Goal: Task Accomplishment & Management: Complete application form

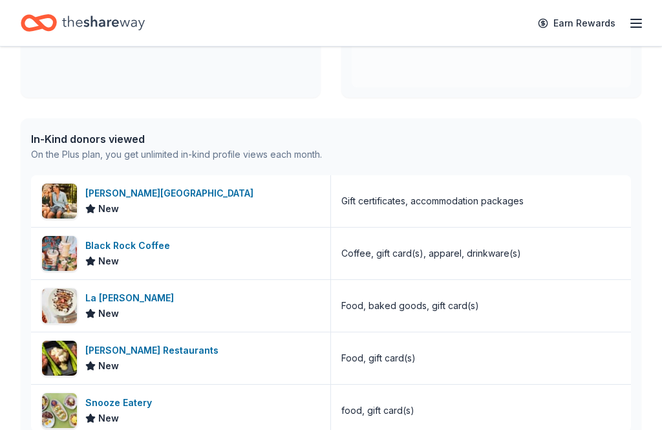
scroll to position [268, 0]
click at [258, 205] on div "La Cantera Resort & Spa New" at bounding box center [181, 202] width 300 height 52
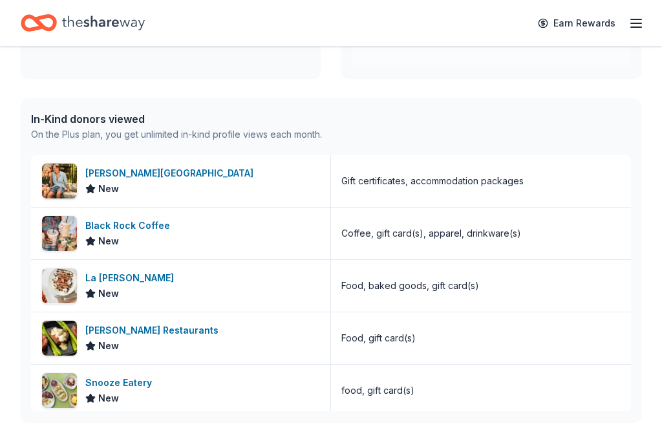
click at [159, 288] on div "La Madeleine New" at bounding box center [181, 286] width 300 height 52
click at [207, 288] on div "La Madeleine New" at bounding box center [181, 286] width 300 height 52
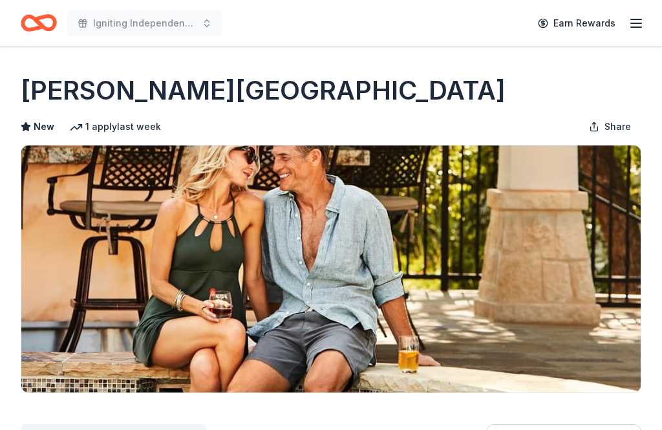
scroll to position [134, 0]
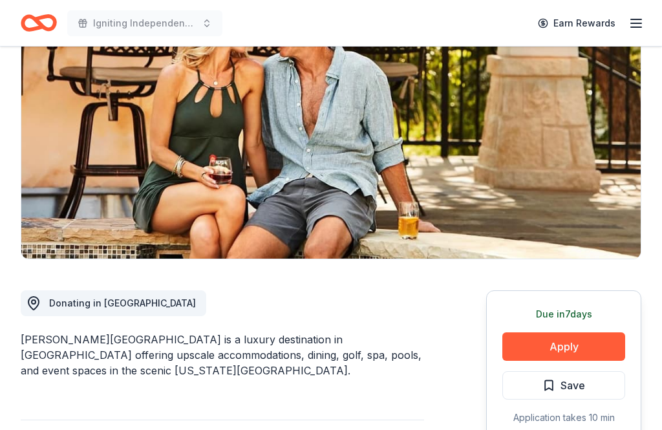
click at [572, 346] on button "Apply" at bounding box center [563, 346] width 123 height 28
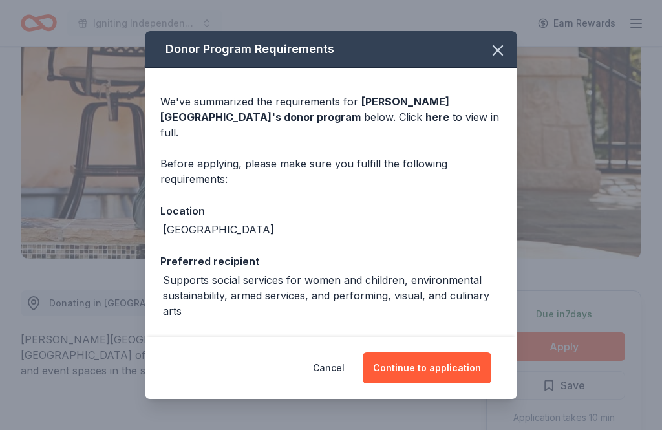
click at [425, 383] on button "Continue to application" at bounding box center [426, 367] width 129 height 31
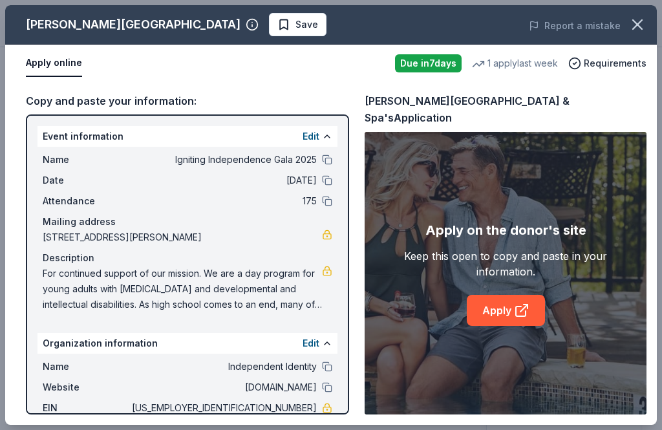
click at [514, 318] on icon at bounding box center [522, 310] width 16 height 16
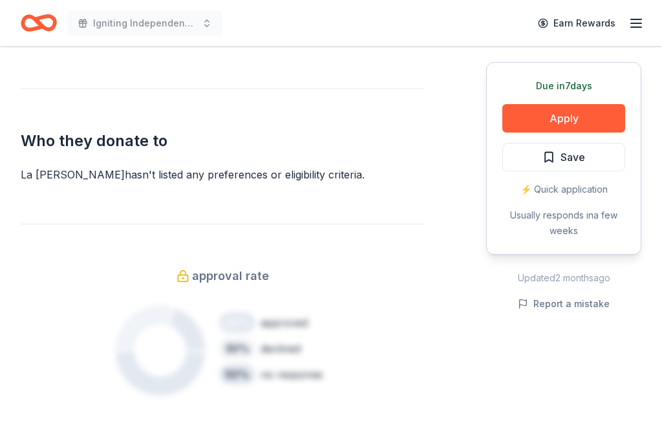
scroll to position [661, 0]
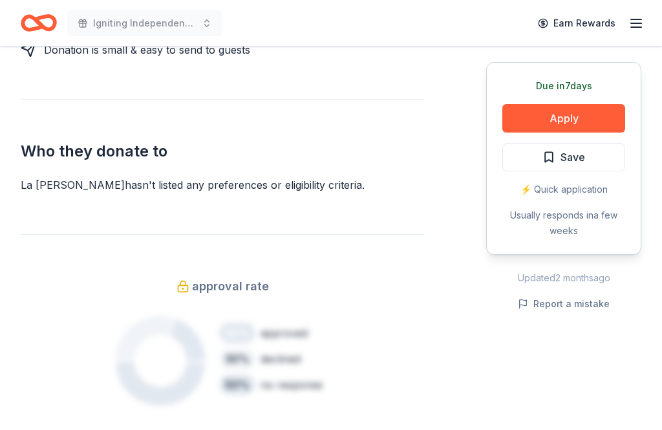
click at [401, 313] on div "20 % approved 30 % declined 50 % no response" at bounding box center [222, 361] width 403 height 97
click at [554, 113] on button "Apply" at bounding box center [563, 118] width 123 height 28
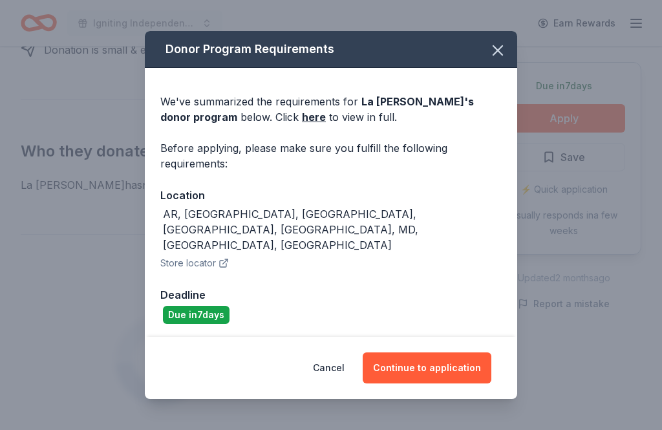
click at [429, 377] on button "Continue to application" at bounding box center [426, 367] width 129 height 31
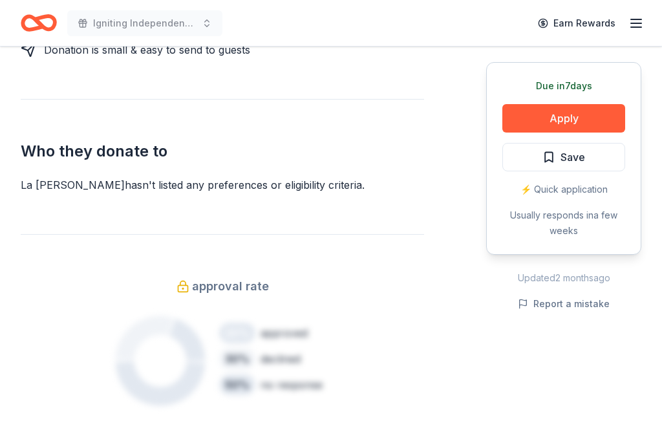
click at [431, 375] on div "Donating in AR, AZ, FL, GA, LA, MD, OK, TX La Madeleine is a café and bakery ch…" at bounding box center [331, 107] width 620 height 753
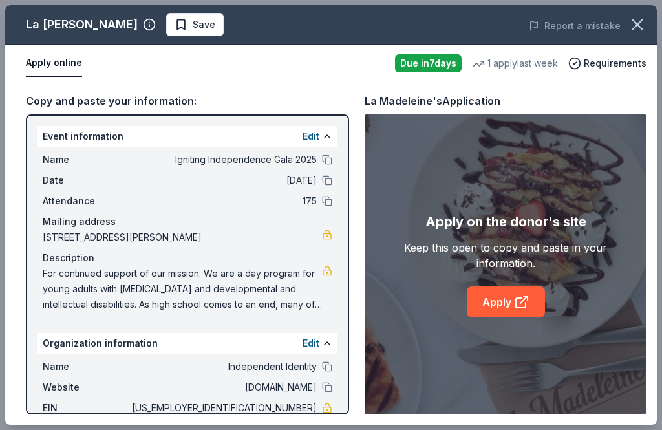
click at [502, 309] on link "Apply" at bounding box center [505, 301] width 78 height 31
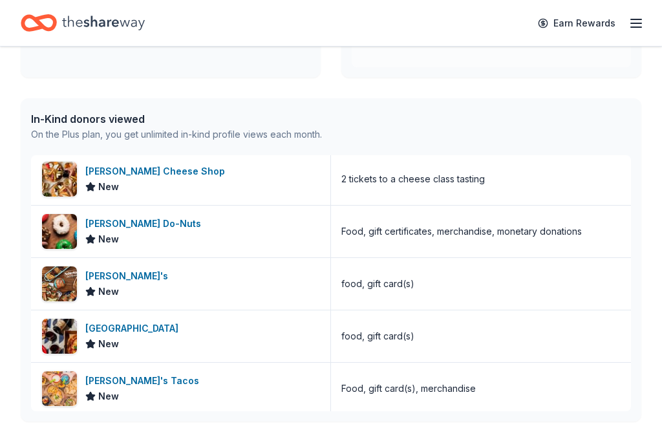
scroll to position [325, 0]
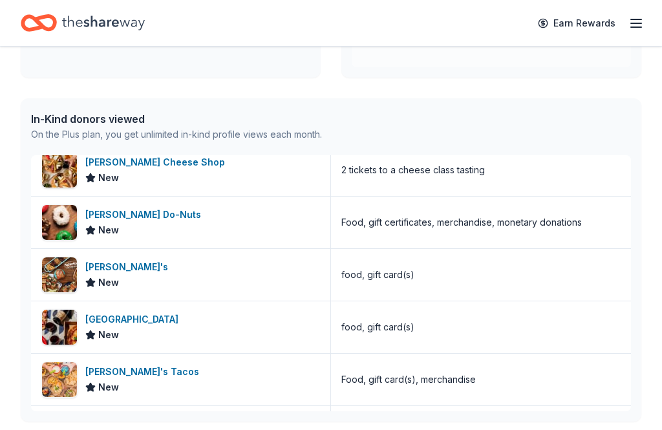
click at [210, 336] on div "North Italia New" at bounding box center [181, 327] width 300 height 52
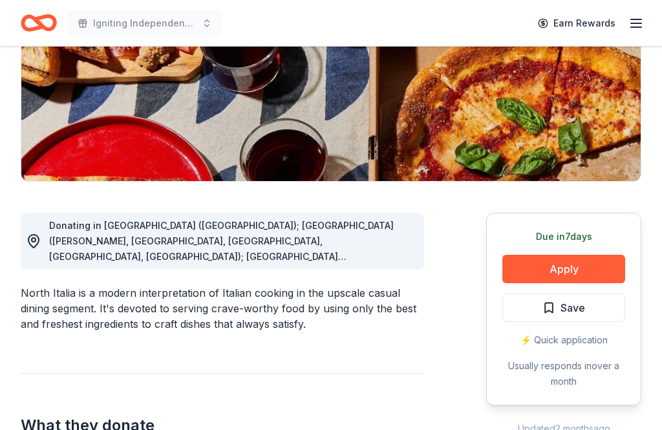
scroll to position [212, 0]
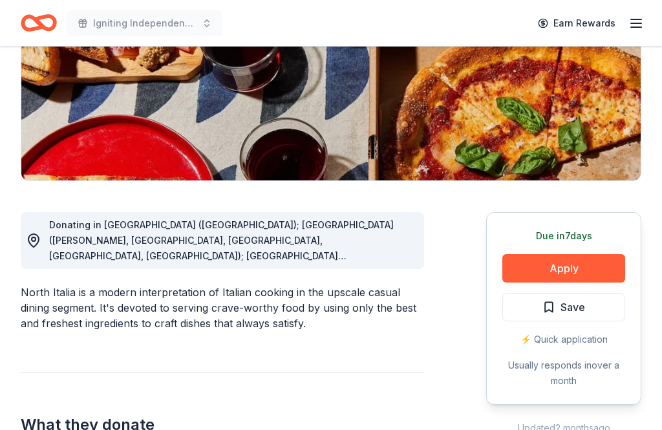
click at [569, 267] on button "Apply" at bounding box center [563, 268] width 123 height 28
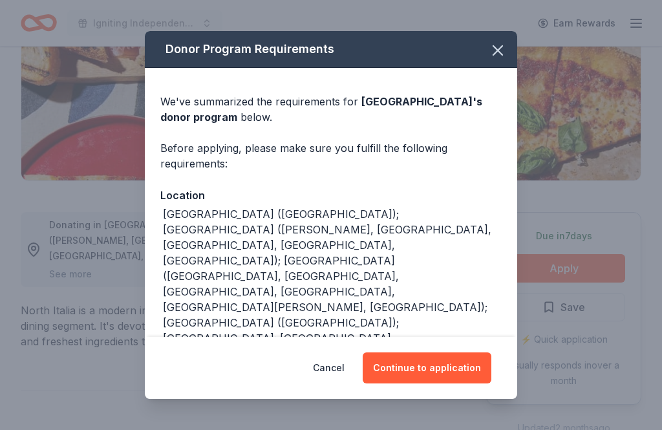
click at [434, 383] on button "Continue to application" at bounding box center [426, 367] width 129 height 31
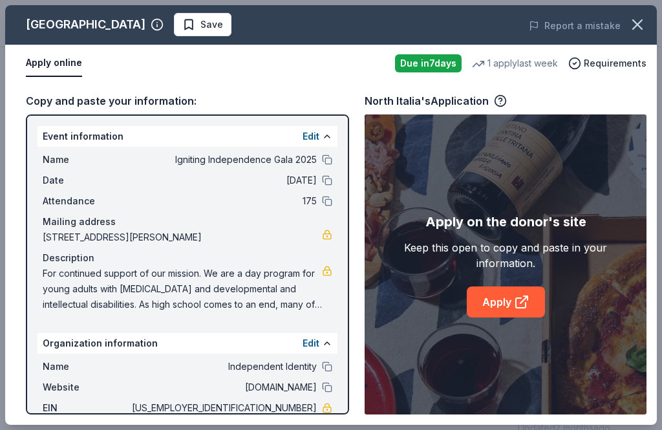
click at [510, 317] on link "Apply" at bounding box center [505, 301] width 78 height 31
